Goal: Obtain resource: Download file/media

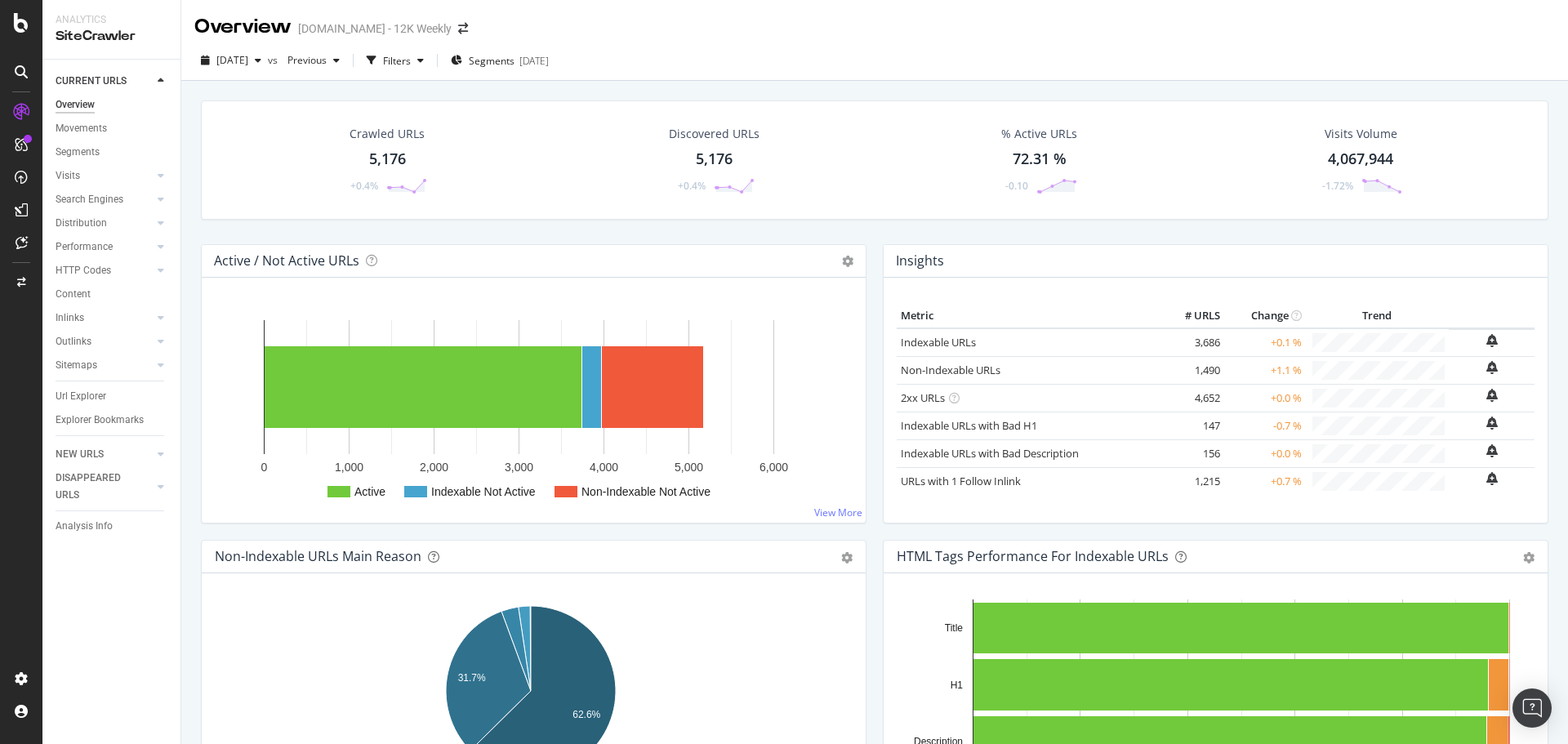
click at [727, 148] on div "5,176" at bounding box center [714, 159] width 37 height 21
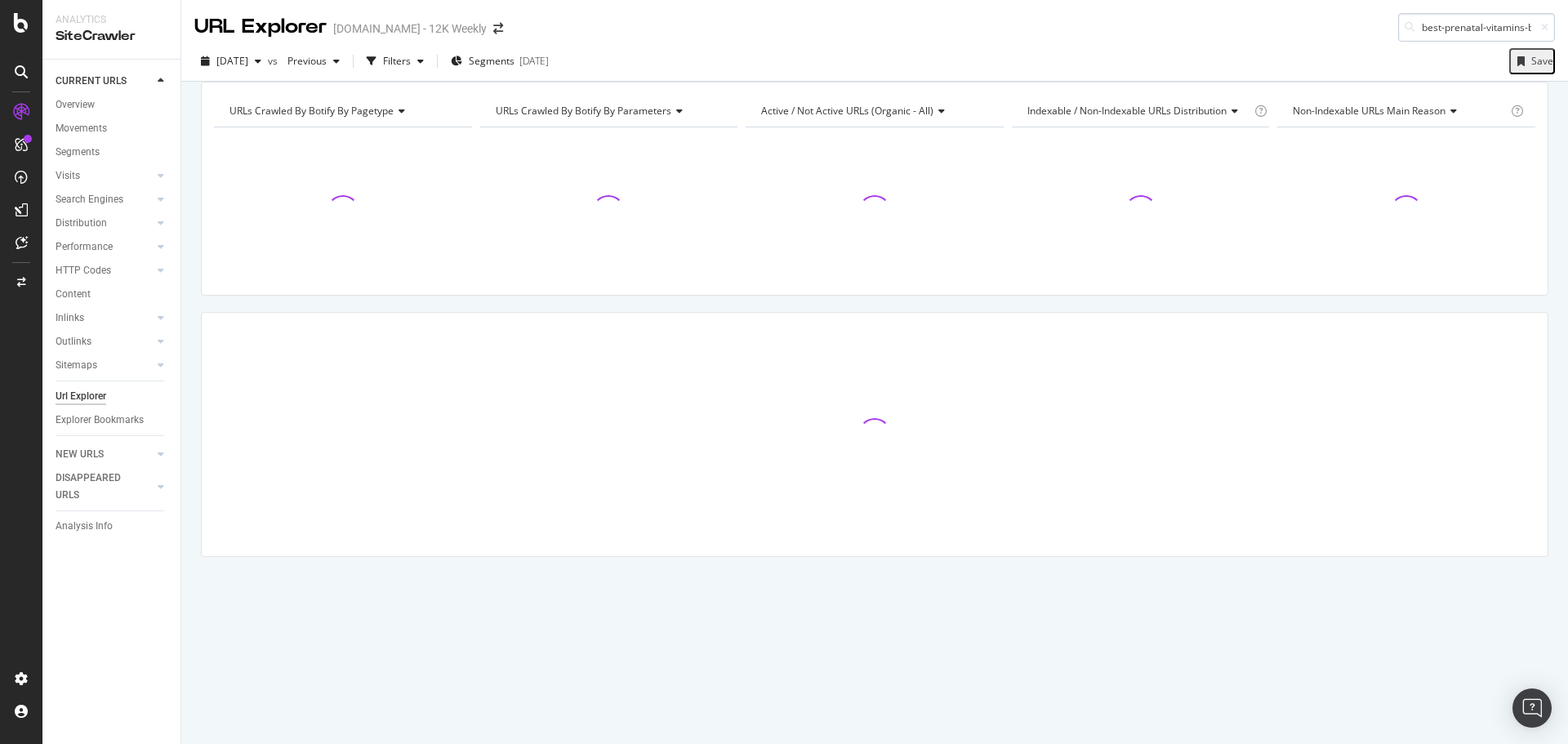
scroll to position [0, 34]
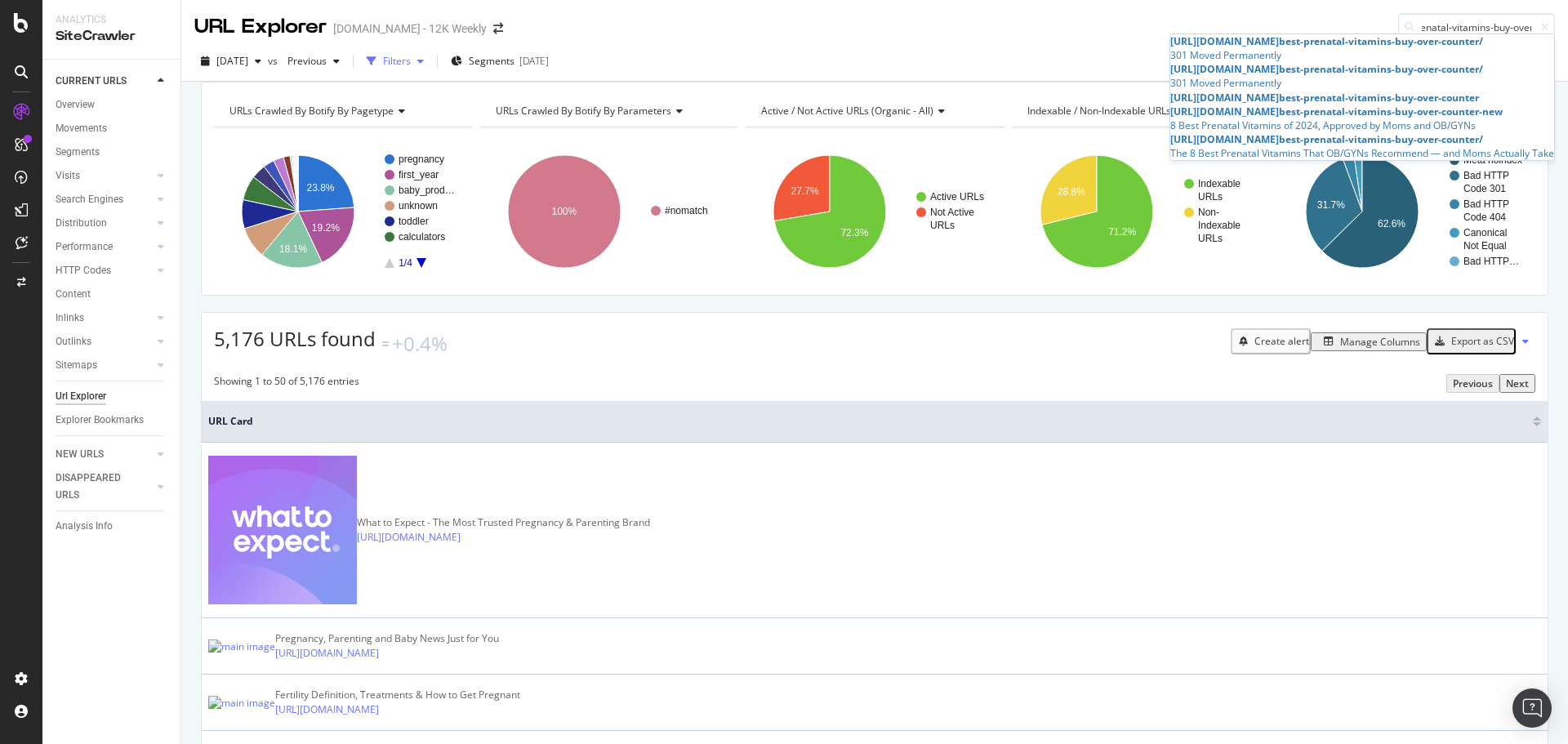
type input "best-prenatal-vitamins-buy-over"
click at [410, 66] on div "Filters" at bounding box center [397, 61] width 28 height 14
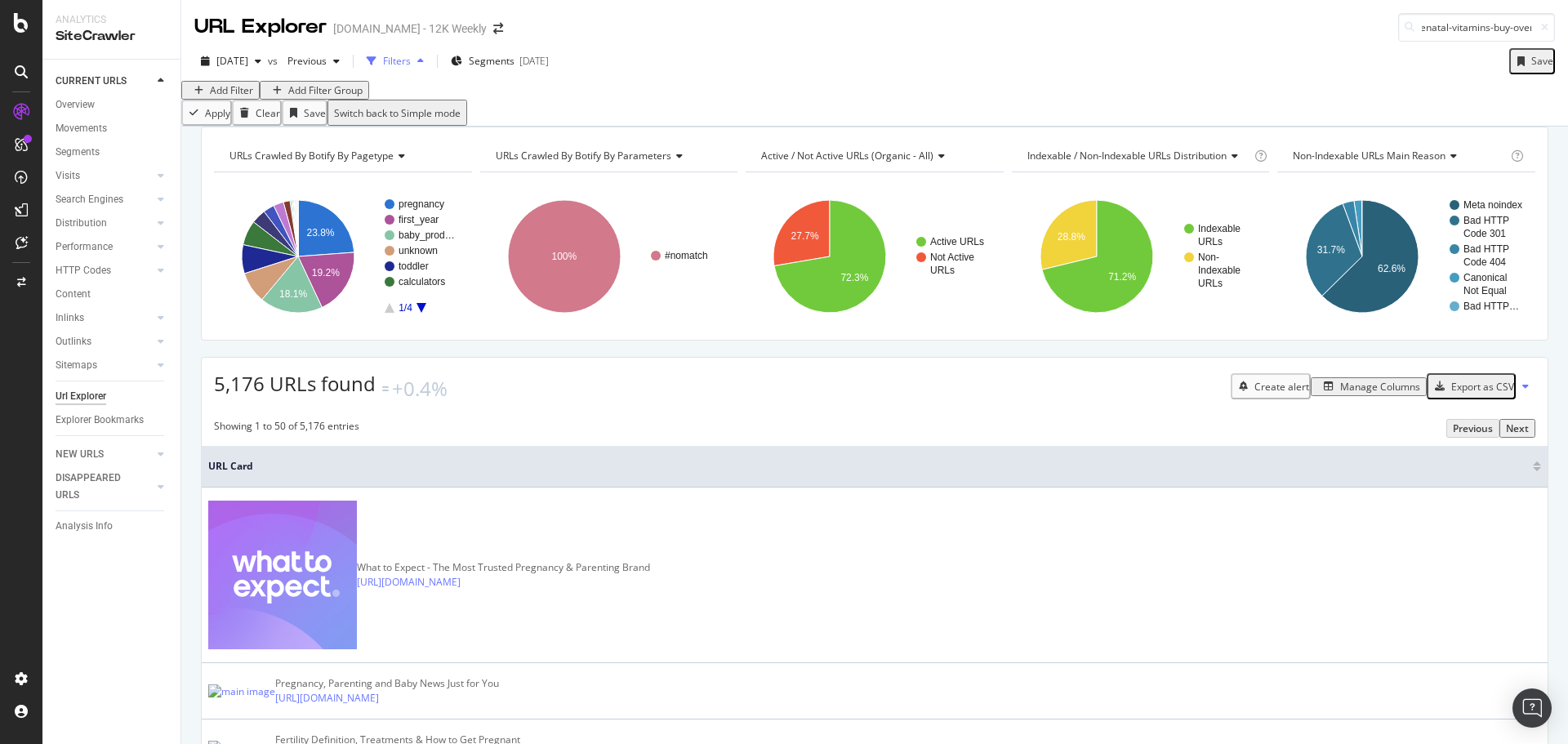
scroll to position [0, 0]
click at [249, 98] on div "Add Filter" at bounding box center [231, 90] width 43 height 14
drag, startPoint x: 381, startPoint y: 102, endPoint x: -50, endPoint y: 189, distance: 439.7
click at [0, 189] on html "Analytics SiteCrawler CURRENT URLS Overview Movements Segments Visits Analysis …" at bounding box center [784, 372] width 1568 height 744
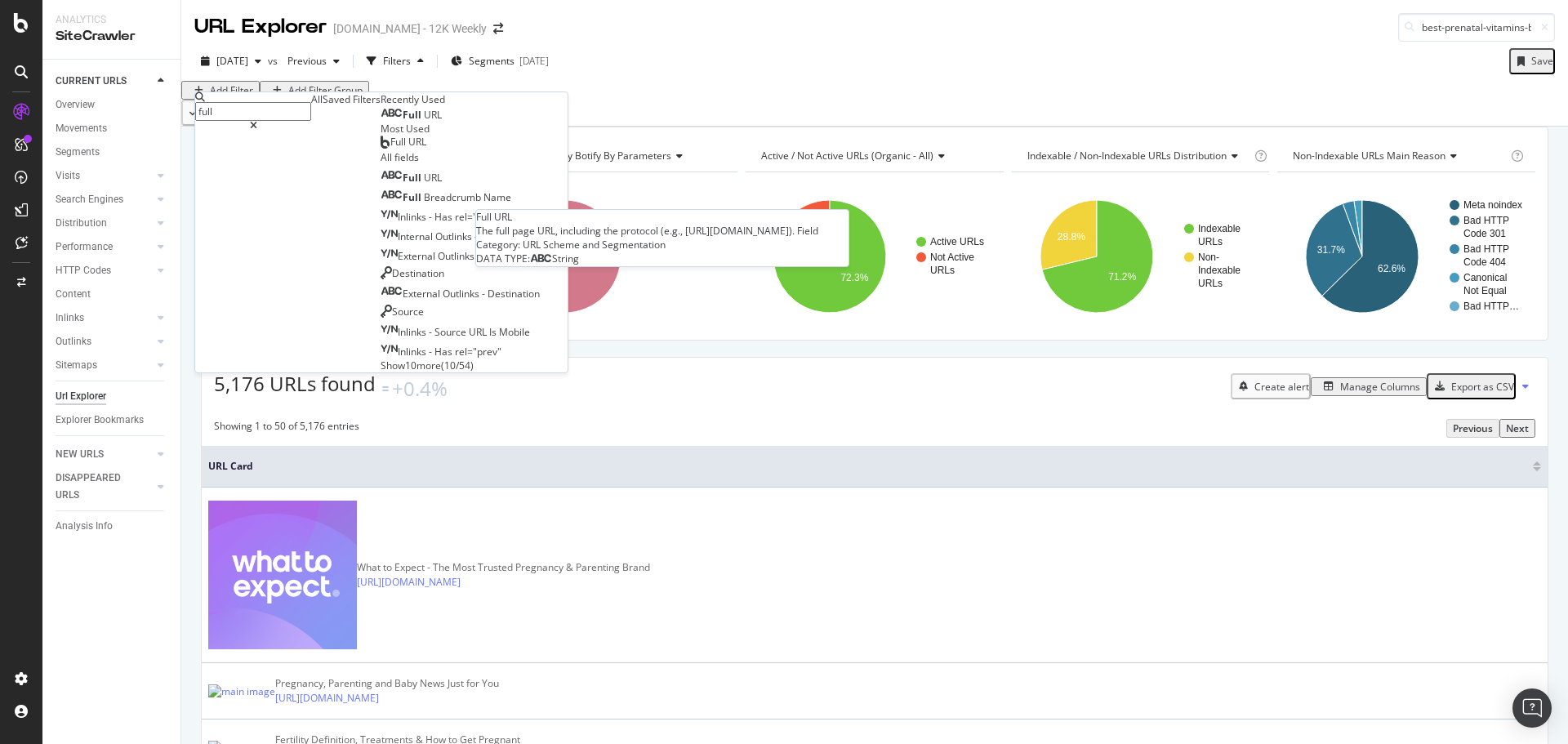
type input "full"
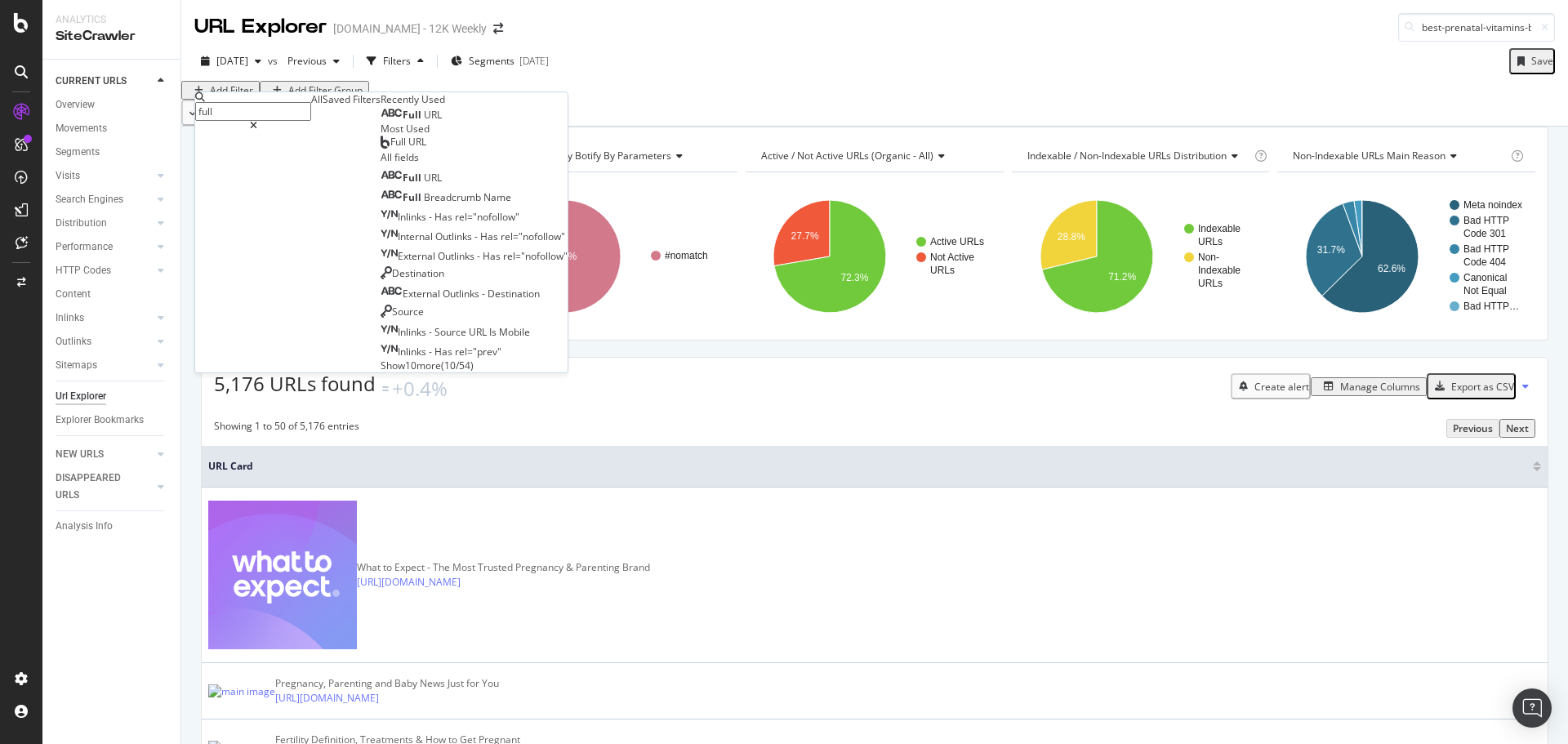
click at [403, 122] on span "Full" at bounding box center [414, 115] width 21 height 14
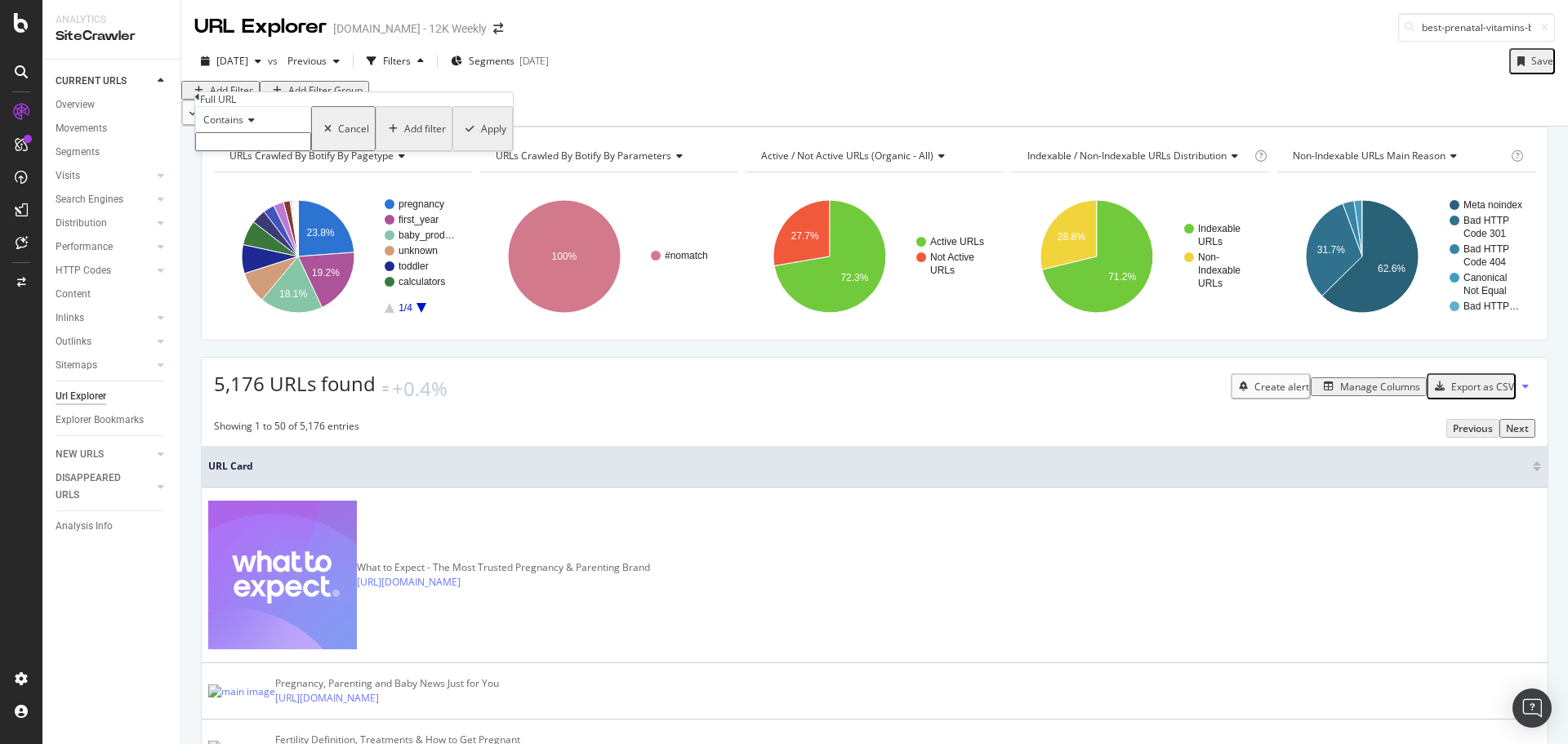
click at [225, 151] on input "text" at bounding box center [253, 142] width 116 height 19
paste input "best-prenatal-vitamins-buy-over"
type input "best-prenatal-vitamins-"
click at [481, 140] on div "Apply" at bounding box center [493, 134] width 25 height 14
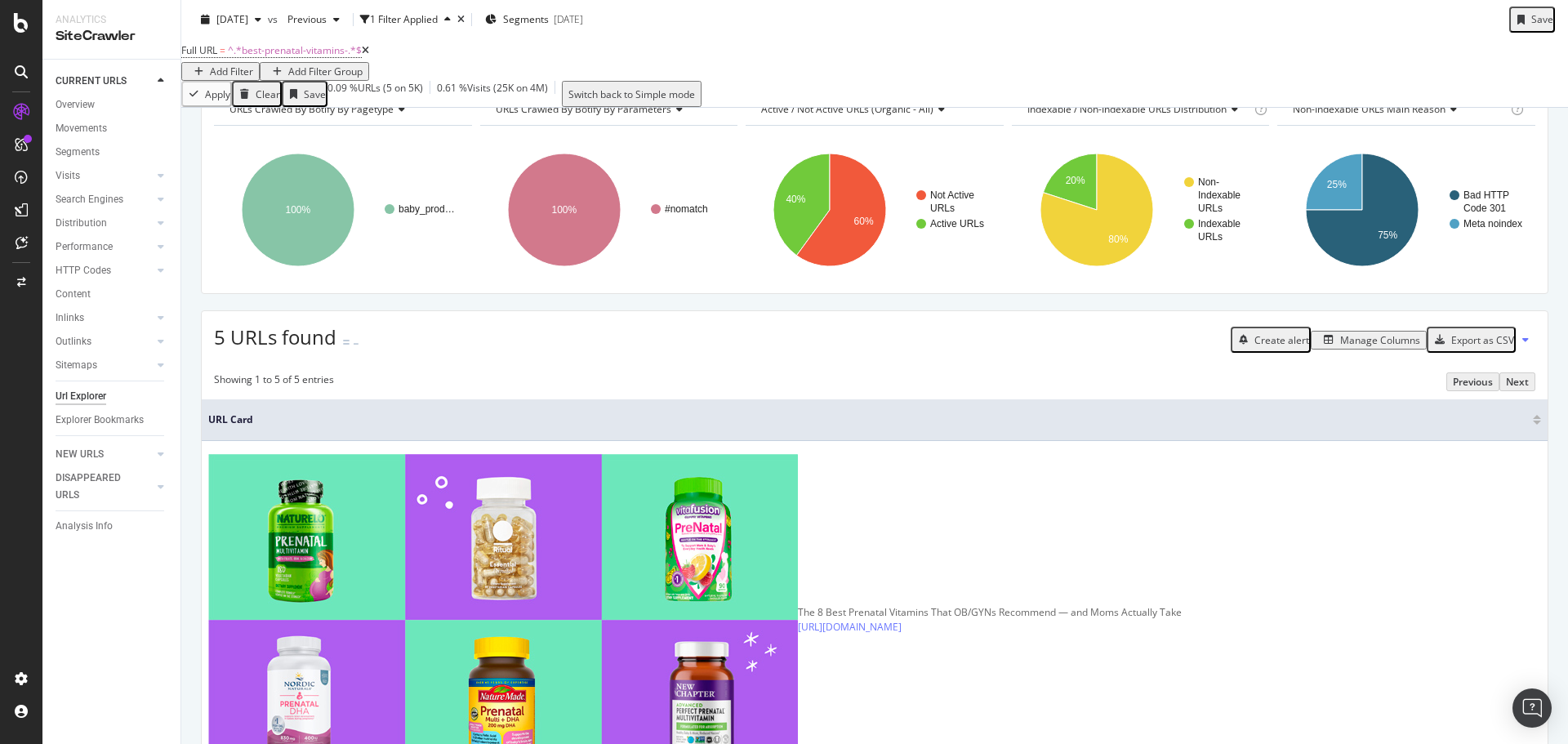
scroll to position [163, 0]
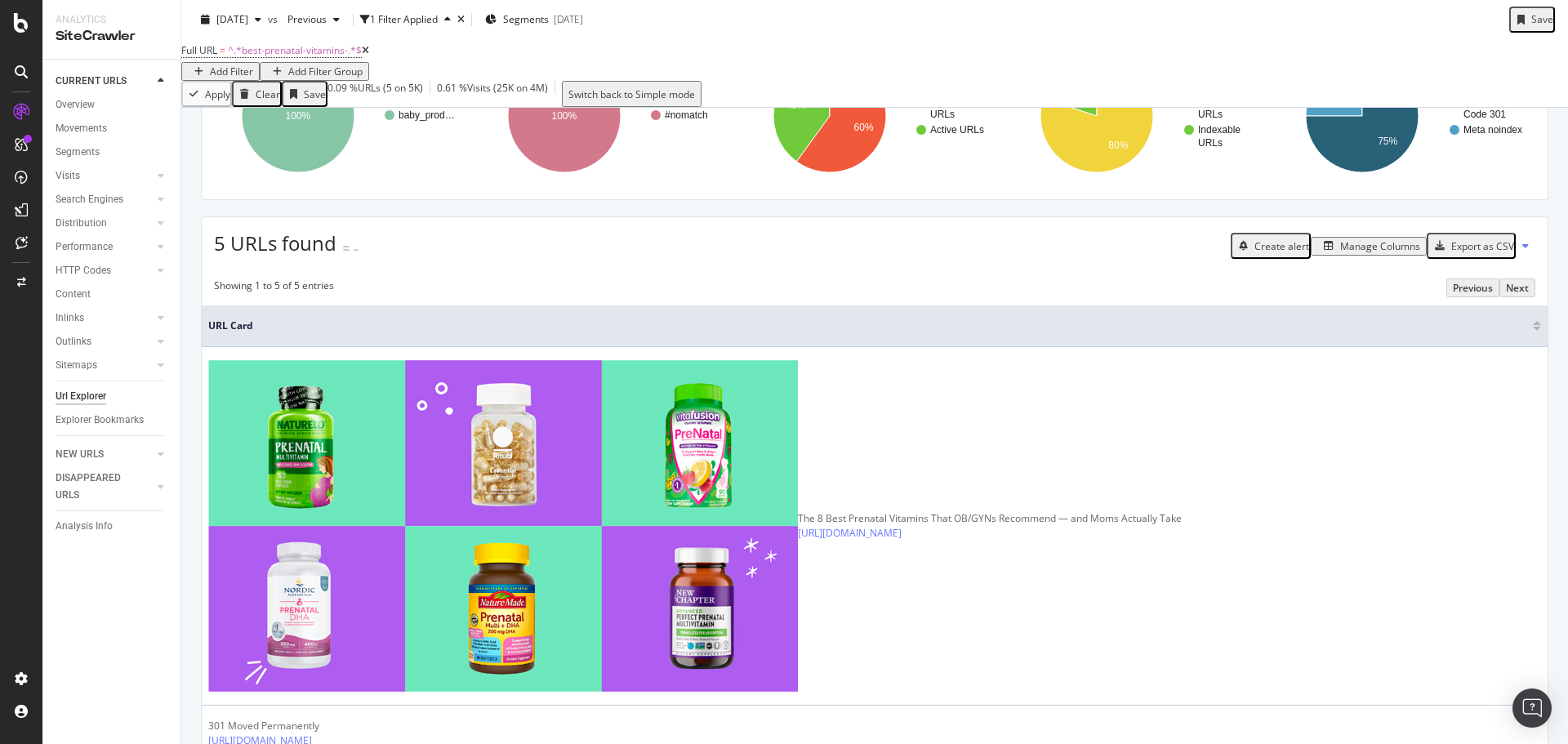
click at [1349, 253] on div "Manage Columns" at bounding box center [1369, 246] width 103 height 14
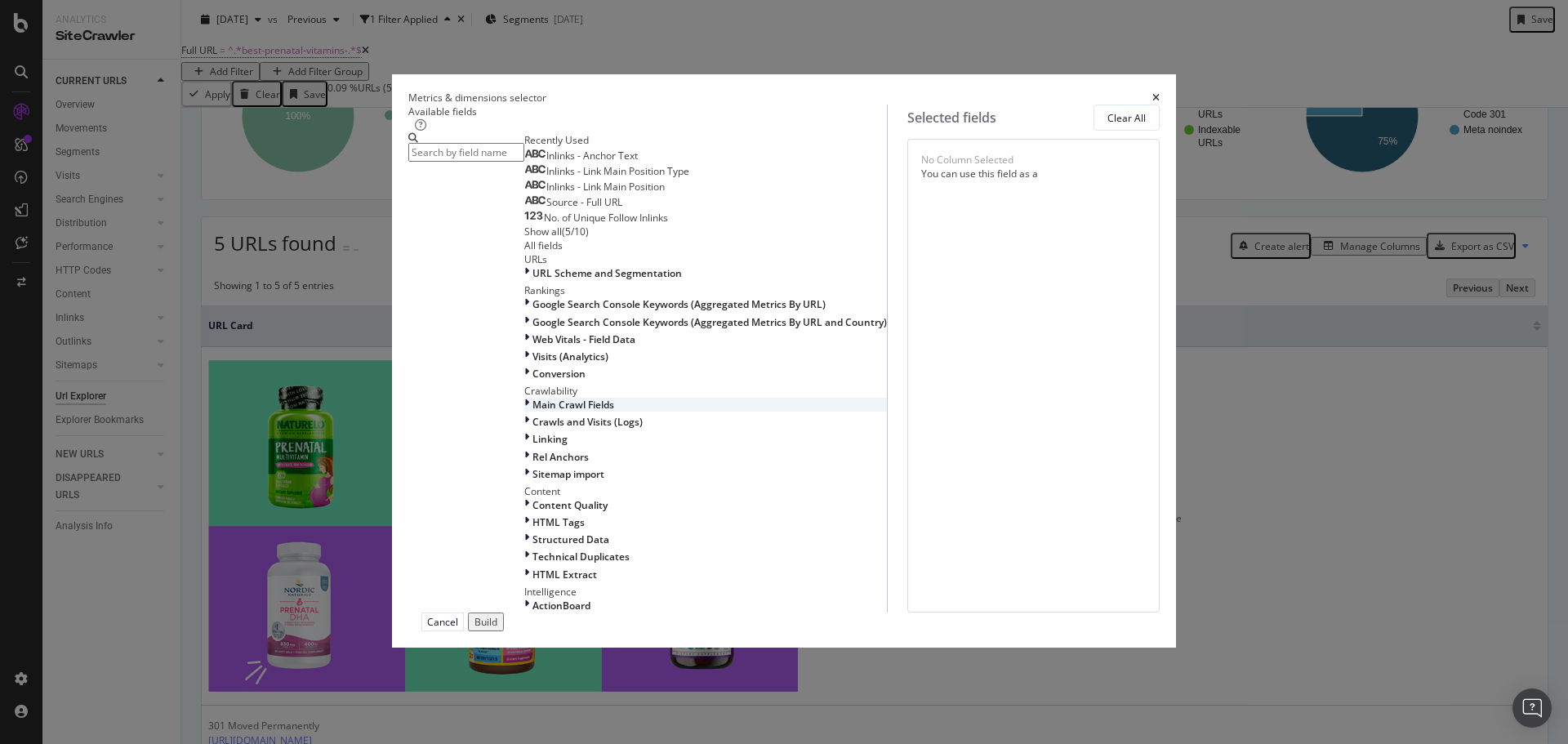
scroll to position [327, 0]
click at [524, 432] on div "Linking" at bounding box center [705, 438] width 363 height 14
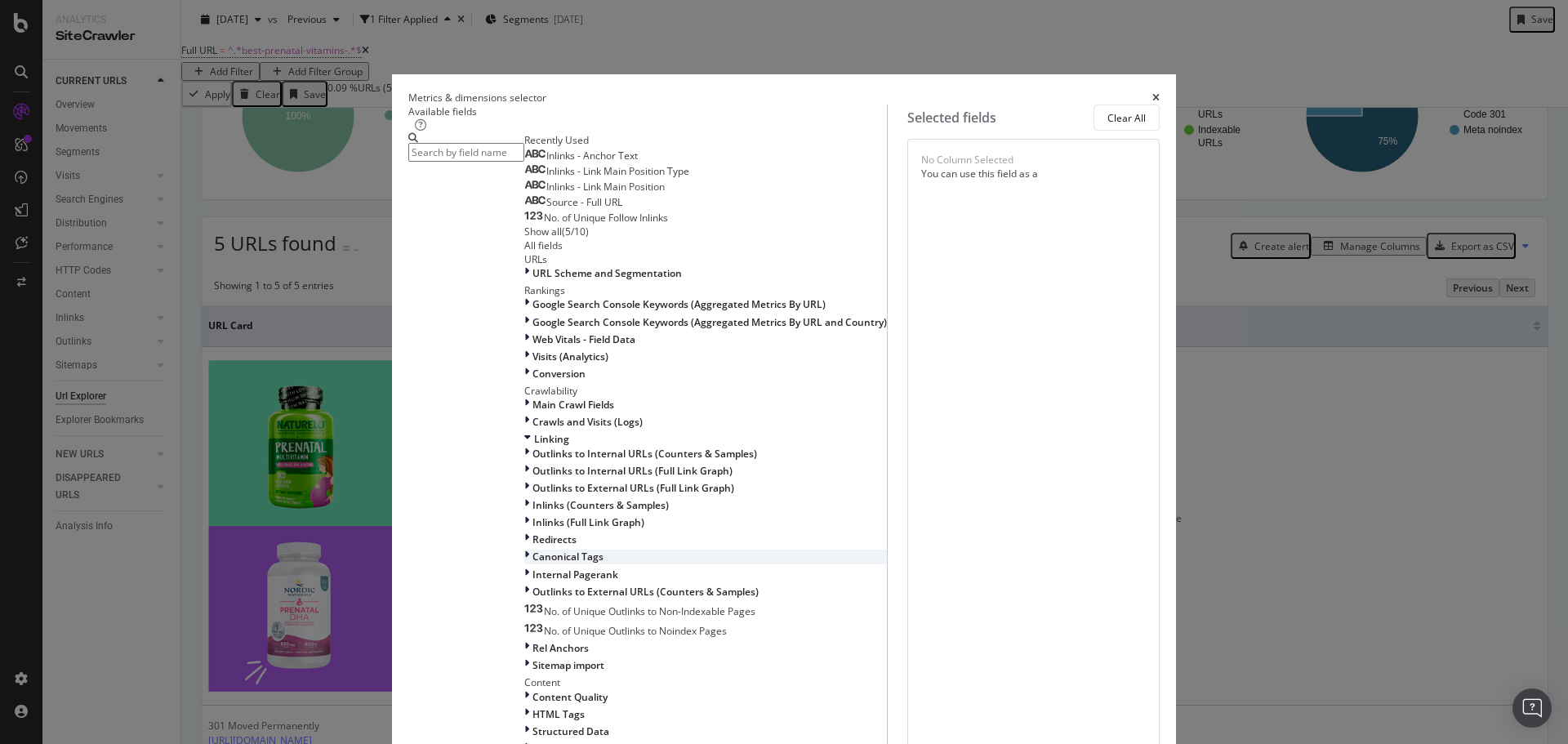
scroll to position [408, 0]
click at [560, 515] on span "Inlinks (Full Link Graph)" at bounding box center [588, 522] width 112 height 14
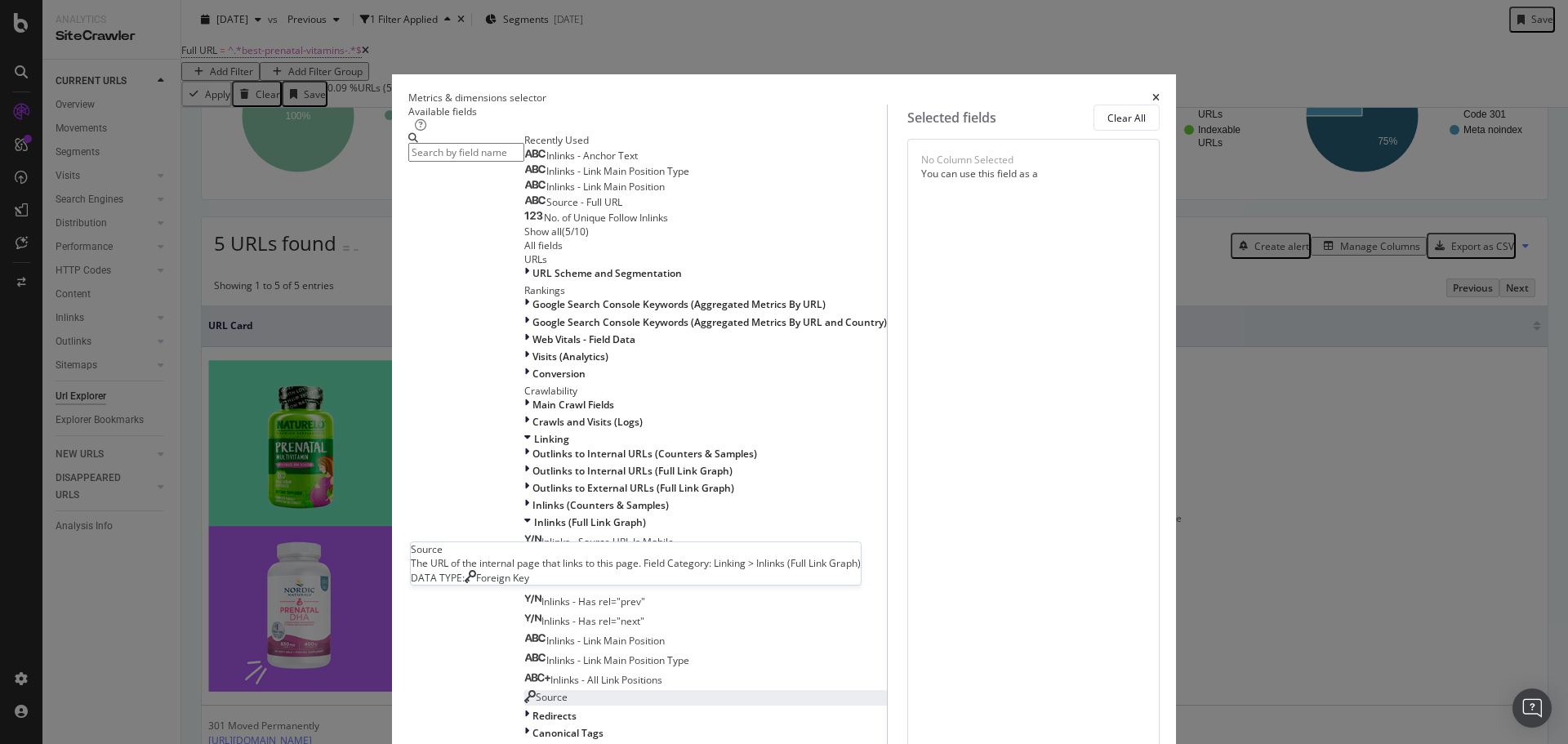
click at [547, 690] on div "Source" at bounding box center [546, 696] width 43 height 14
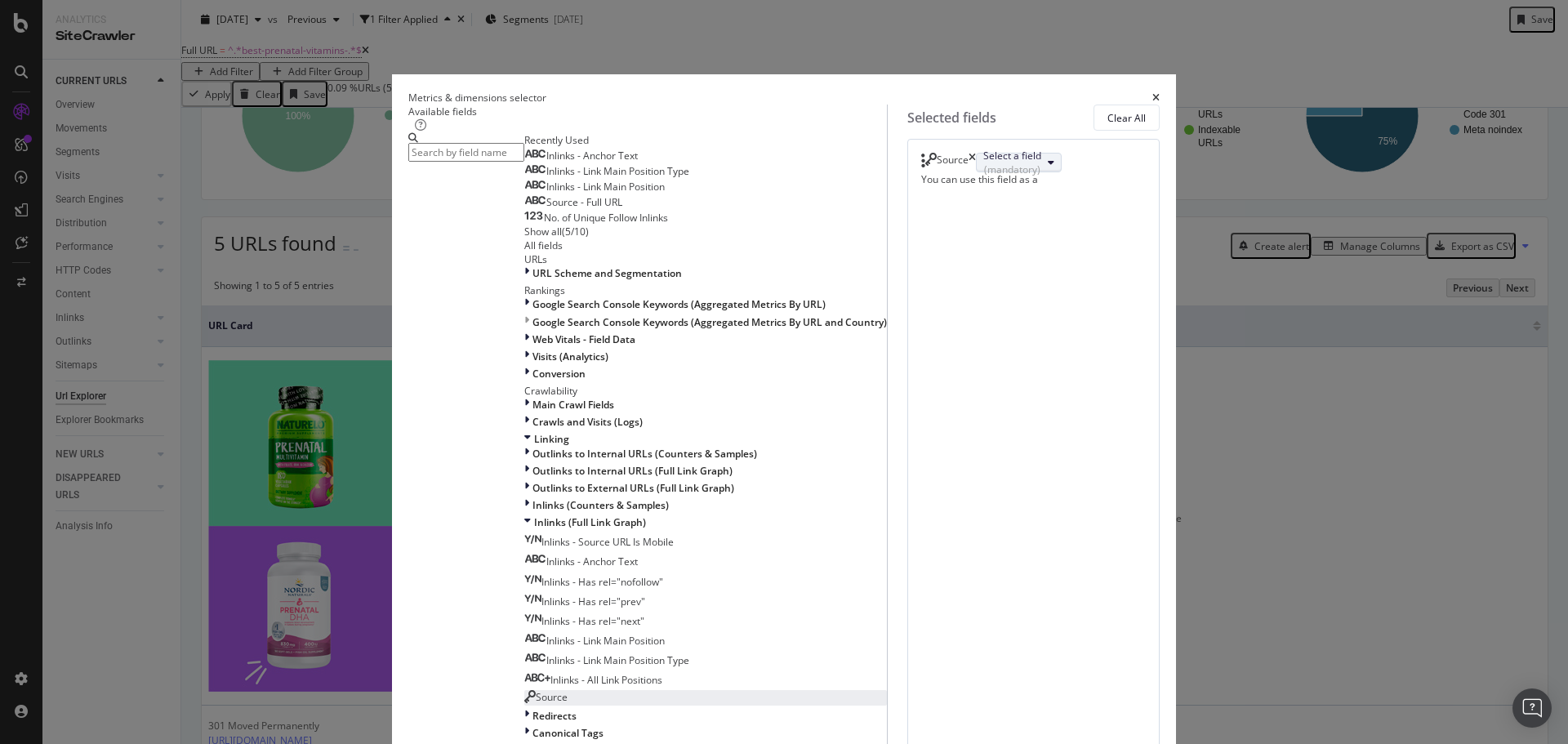
drag, startPoint x: 952, startPoint y: 206, endPoint x: 954, endPoint y: 214, distance: 8.2
click at [983, 176] on div "Select a field (mandatory)" at bounding box center [1012, 162] width 58 height 28
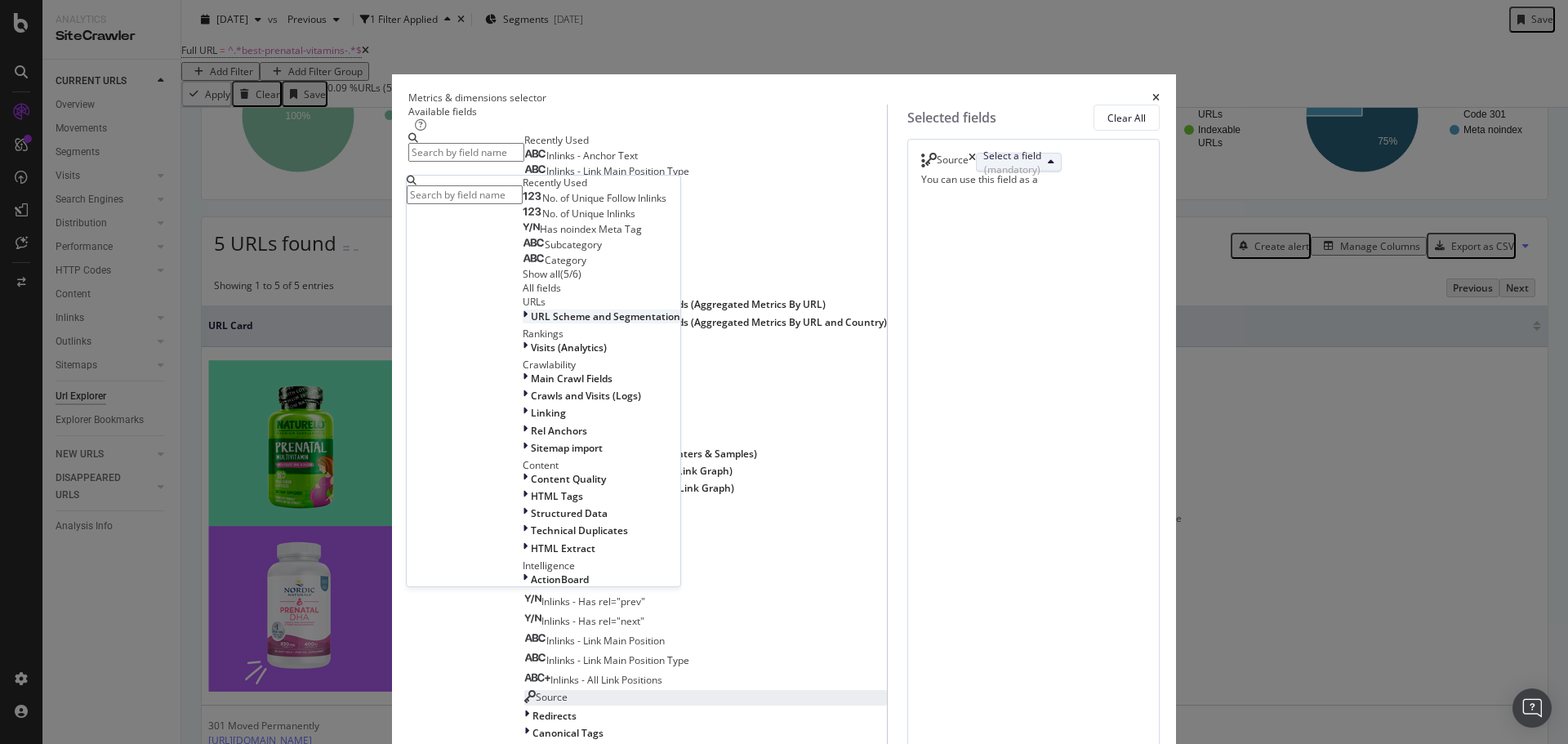
click at [680, 324] on span "URL Scheme and Segmentation" at bounding box center [605, 316] width 149 height 14
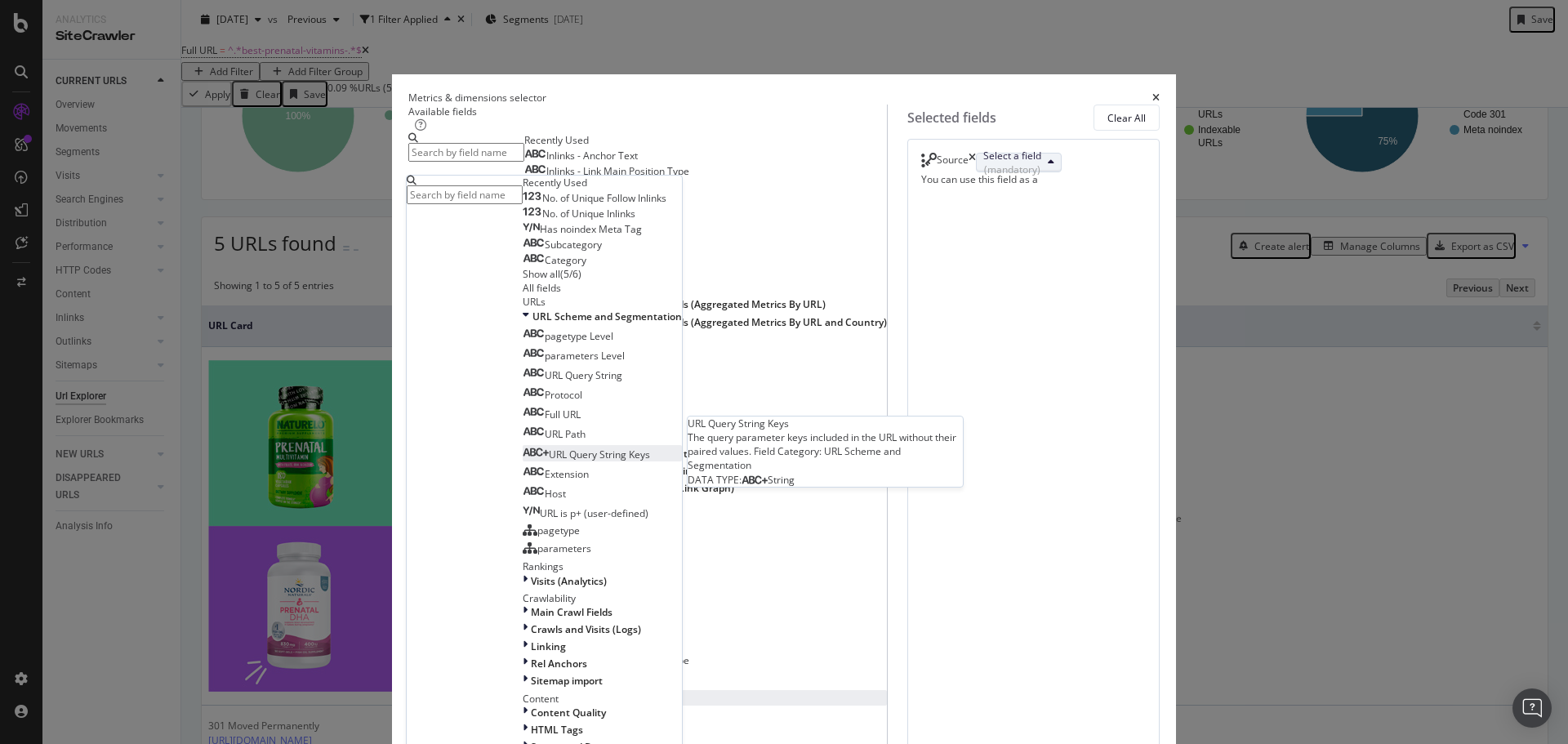
scroll to position [163, 0]
click at [581, 421] on span "Full URL" at bounding box center [551, 414] width 58 height 14
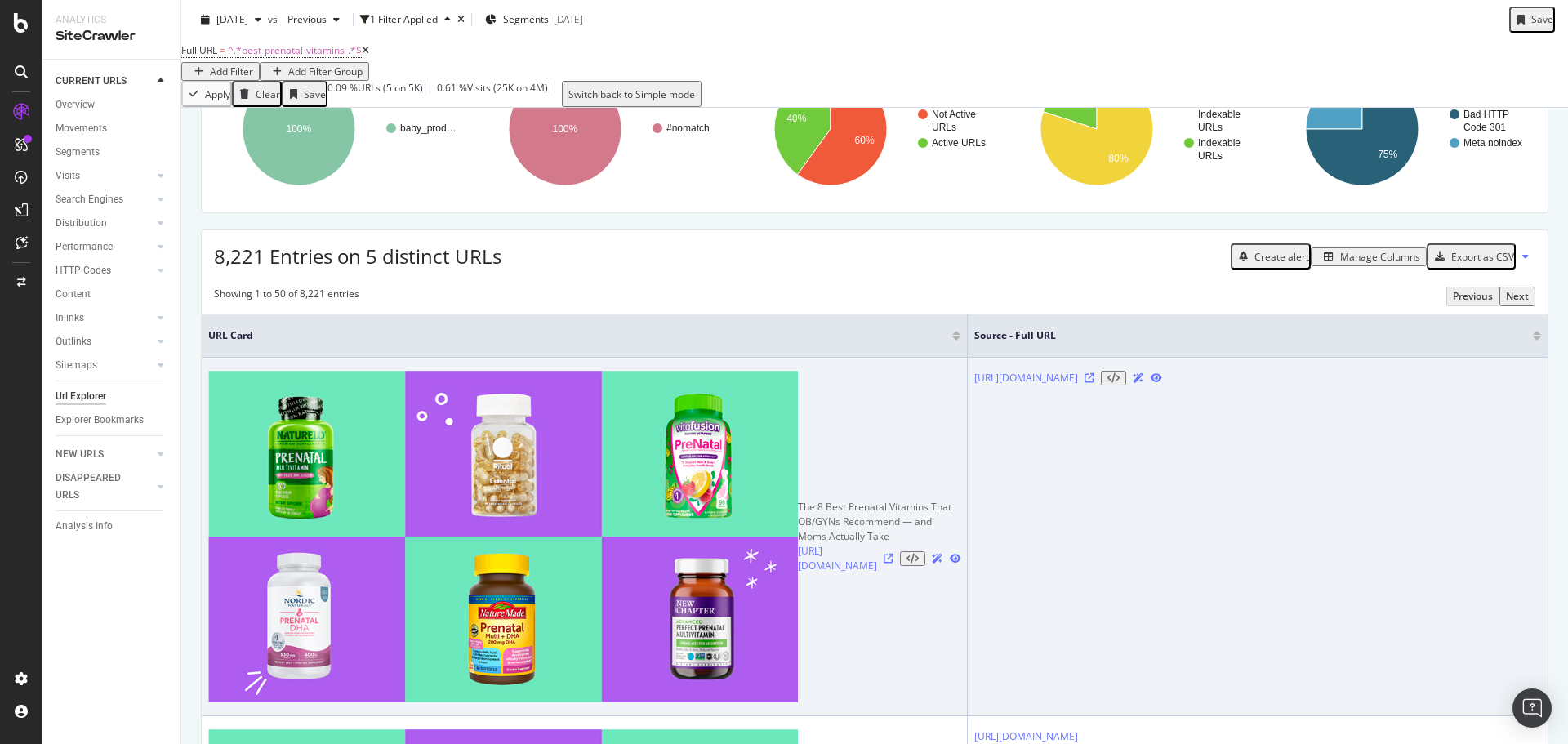
scroll to position [163, 0]
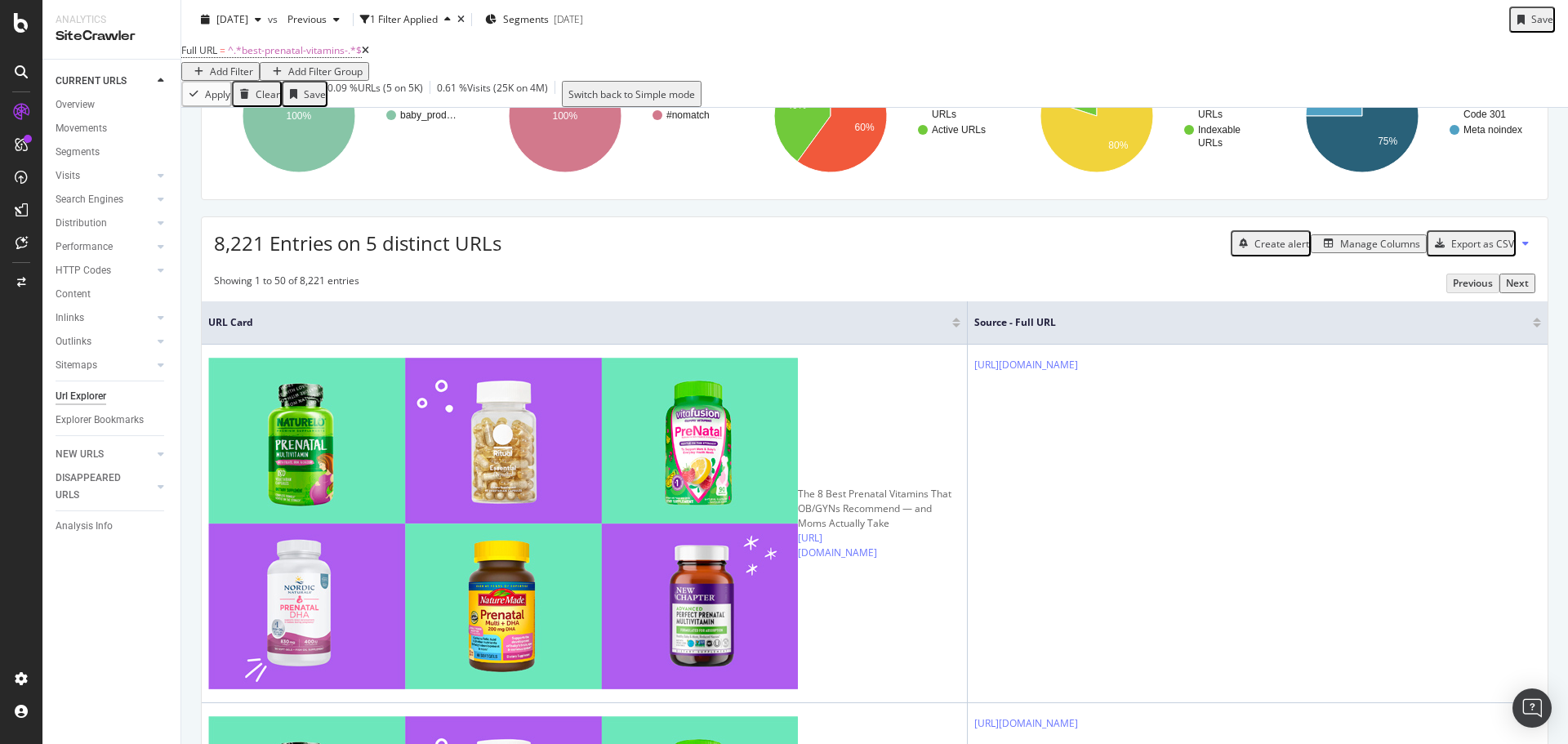
click at [1474, 251] on div "Export as CSV" at bounding box center [1483, 243] width 63 height 14
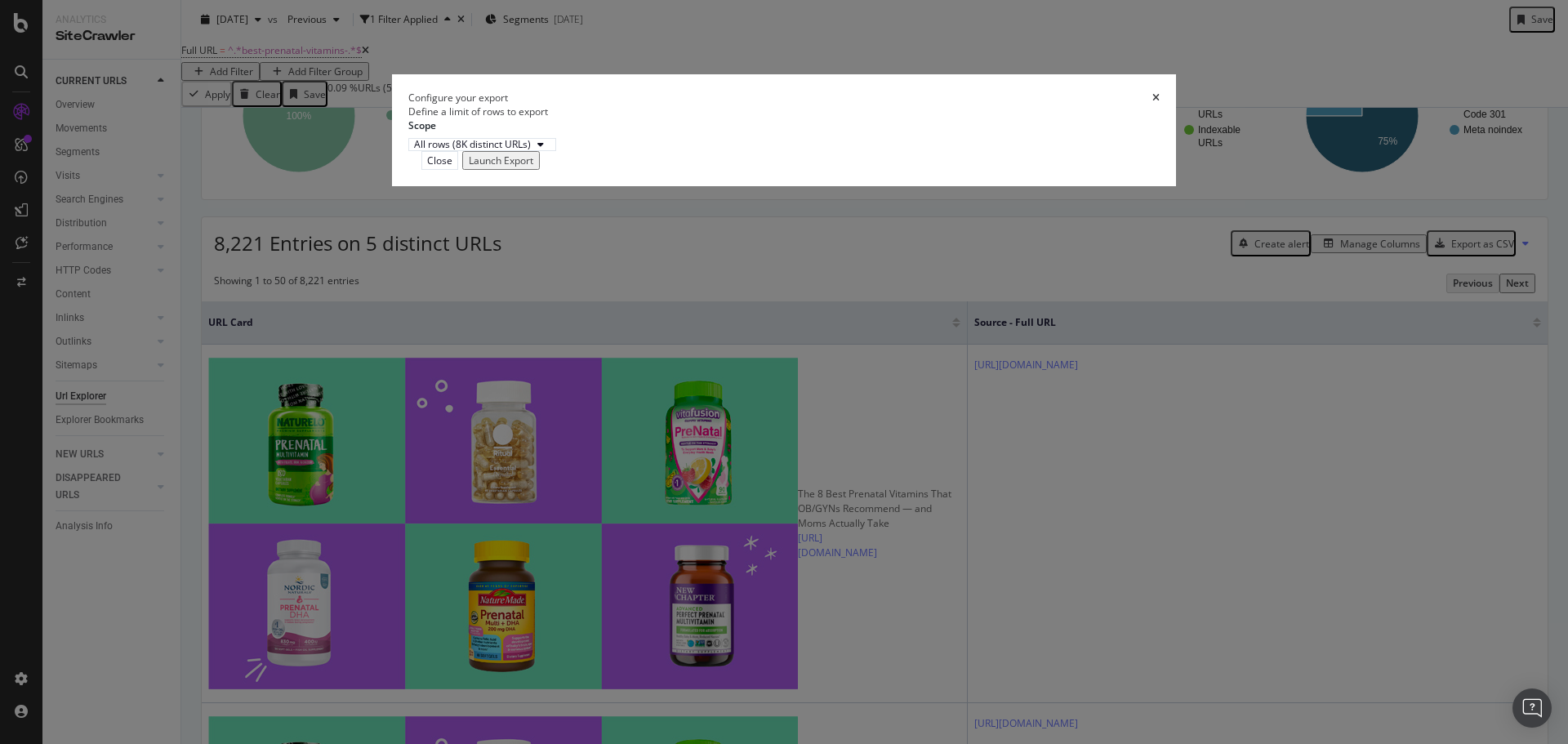
click at [533, 167] on div "Launch Export" at bounding box center [501, 160] width 65 height 14
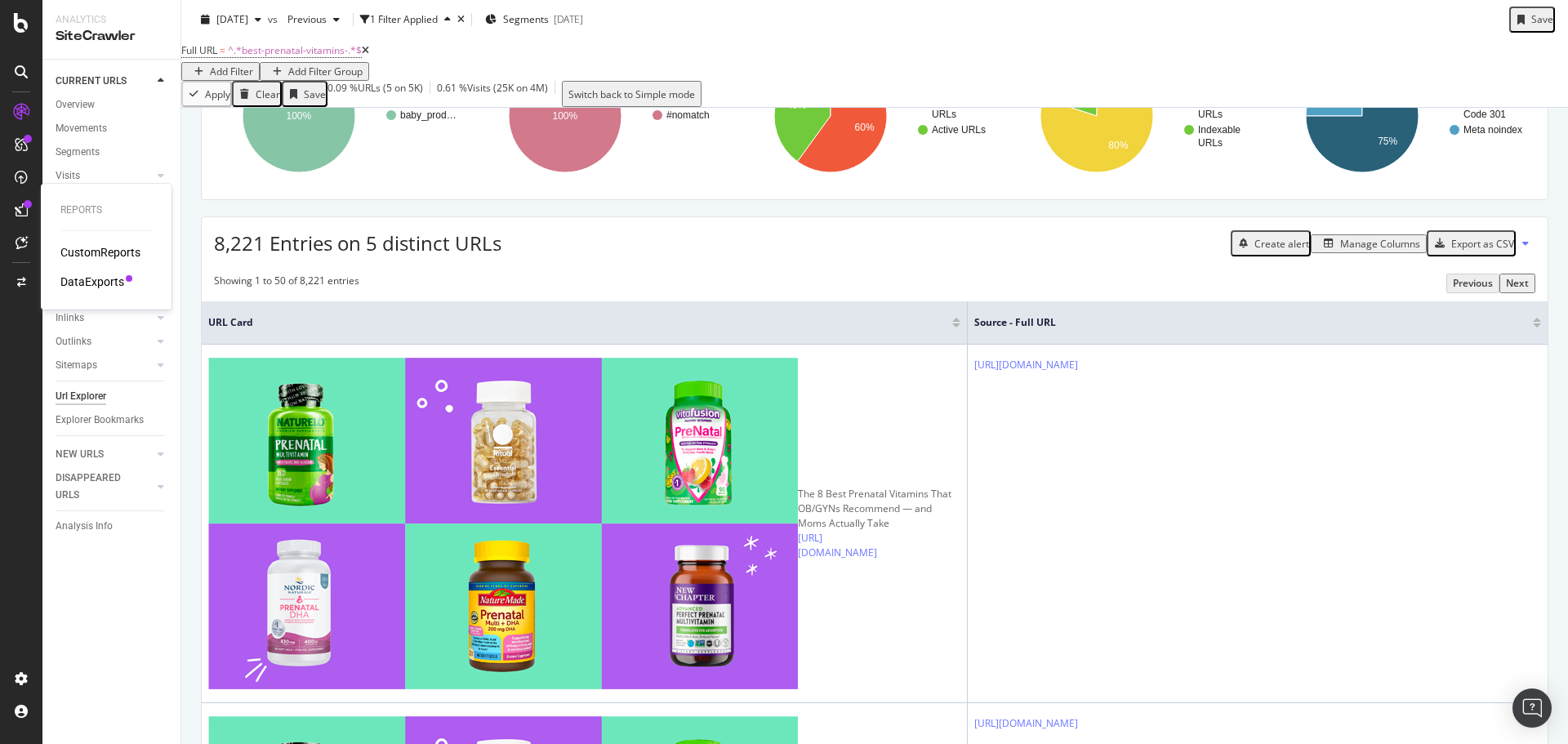
click at [112, 280] on div "DataExports" at bounding box center [93, 282] width 64 height 16
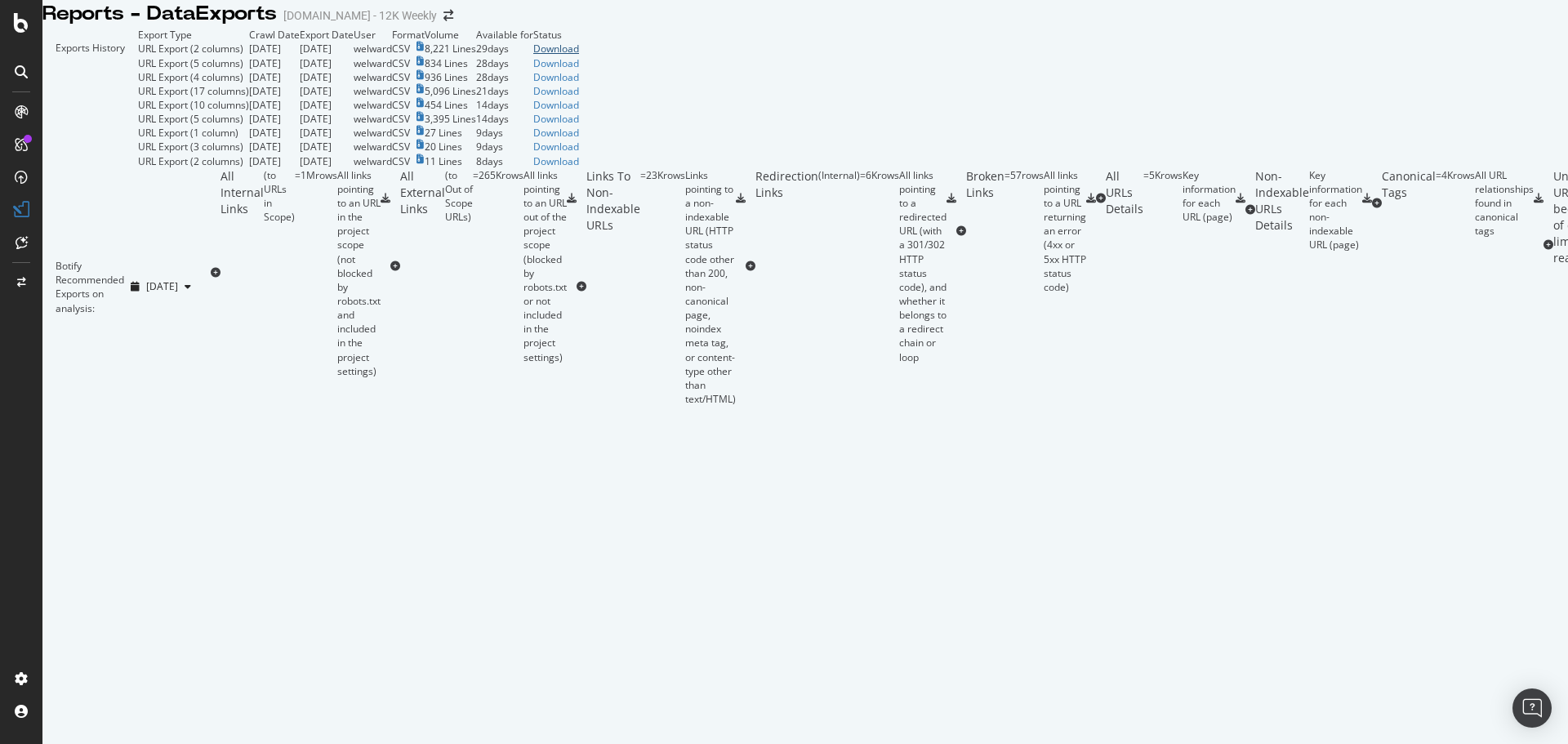
click at [579, 56] on div "Download" at bounding box center [556, 48] width 46 height 14
